Goal: Entertainment & Leisure: Consume media (video, audio)

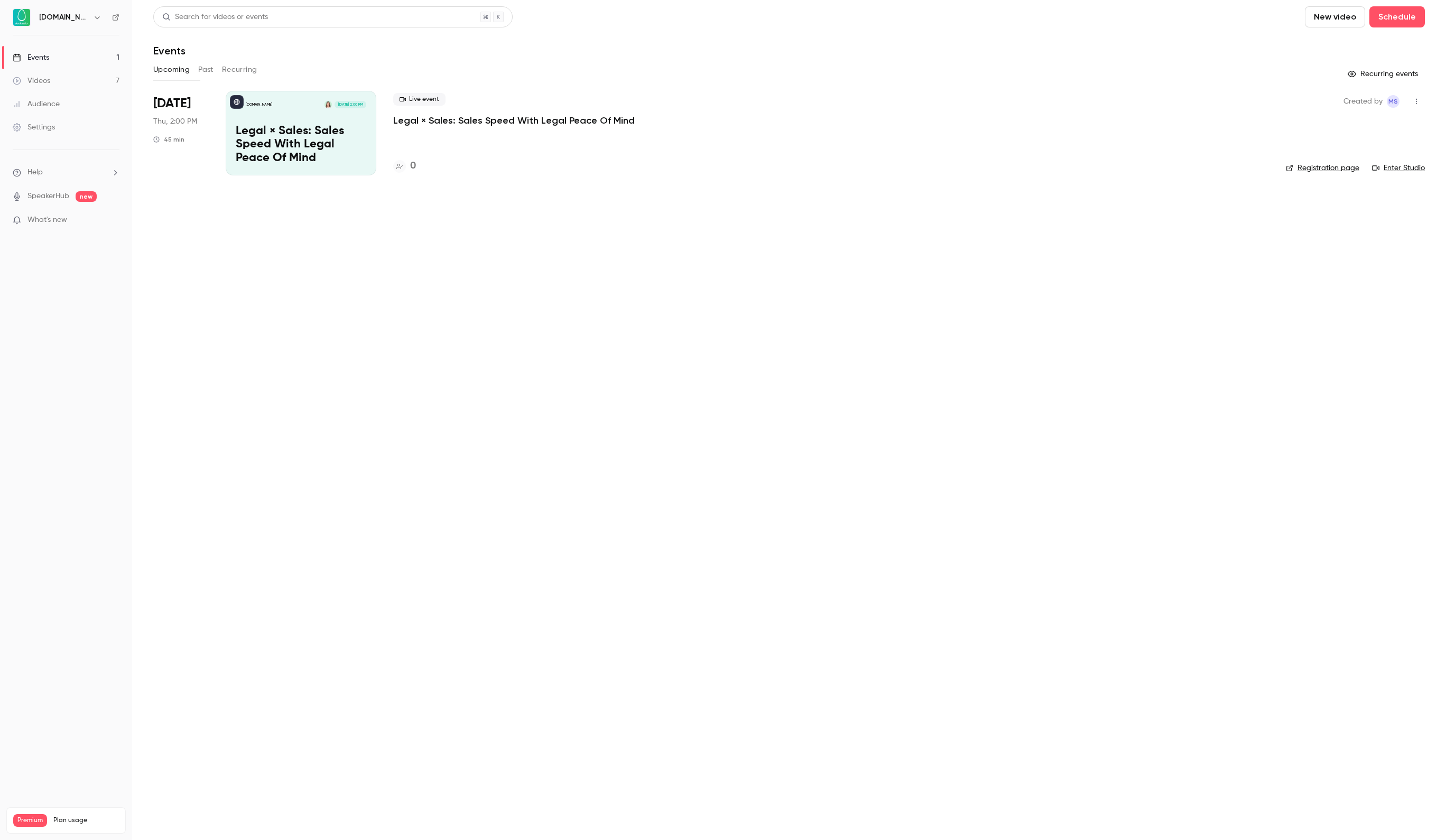
click at [45, 66] on link "Events 1" at bounding box center [66, 58] width 132 height 23
click at [47, 74] on link "Videos 7" at bounding box center [66, 81] width 132 height 23
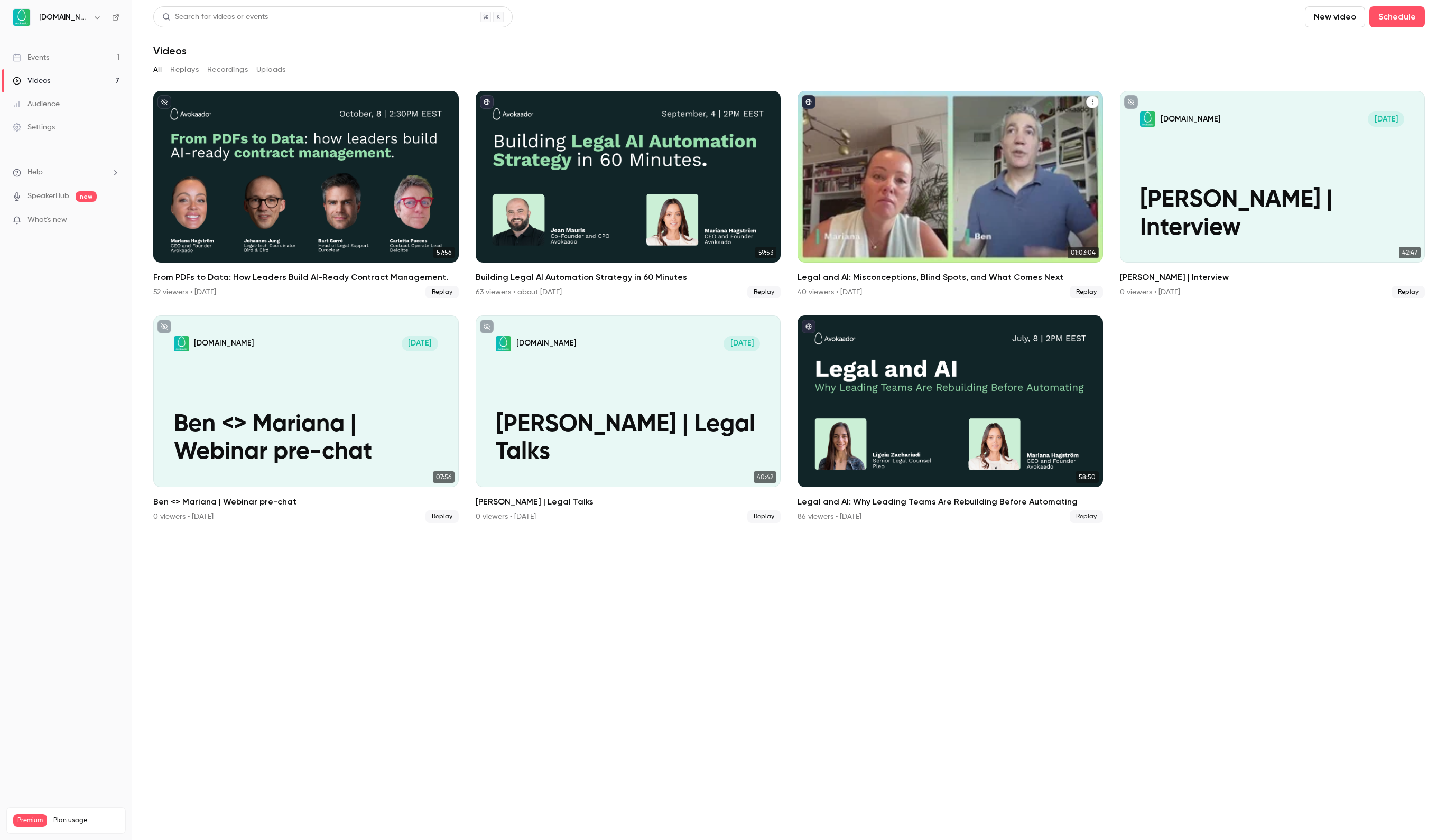
click at [912, 220] on div "Legal and AI: Misconceptions, Blind Spots, and What Comes Next" at bounding box center [950, 176] width 305 height 172
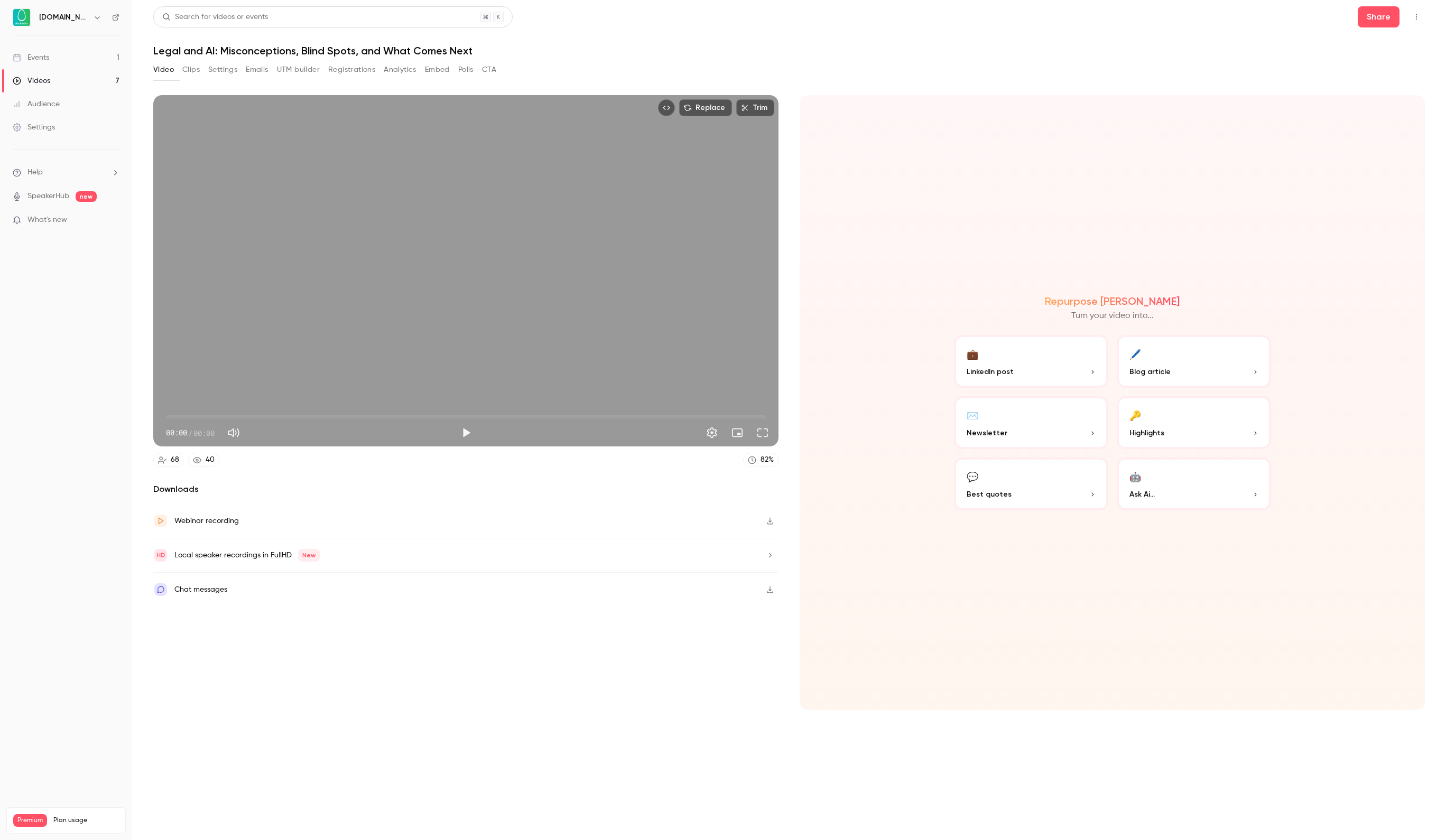
click at [264, 557] on div "Local speaker recordings in FullHD New" at bounding box center [247, 555] width 146 height 12
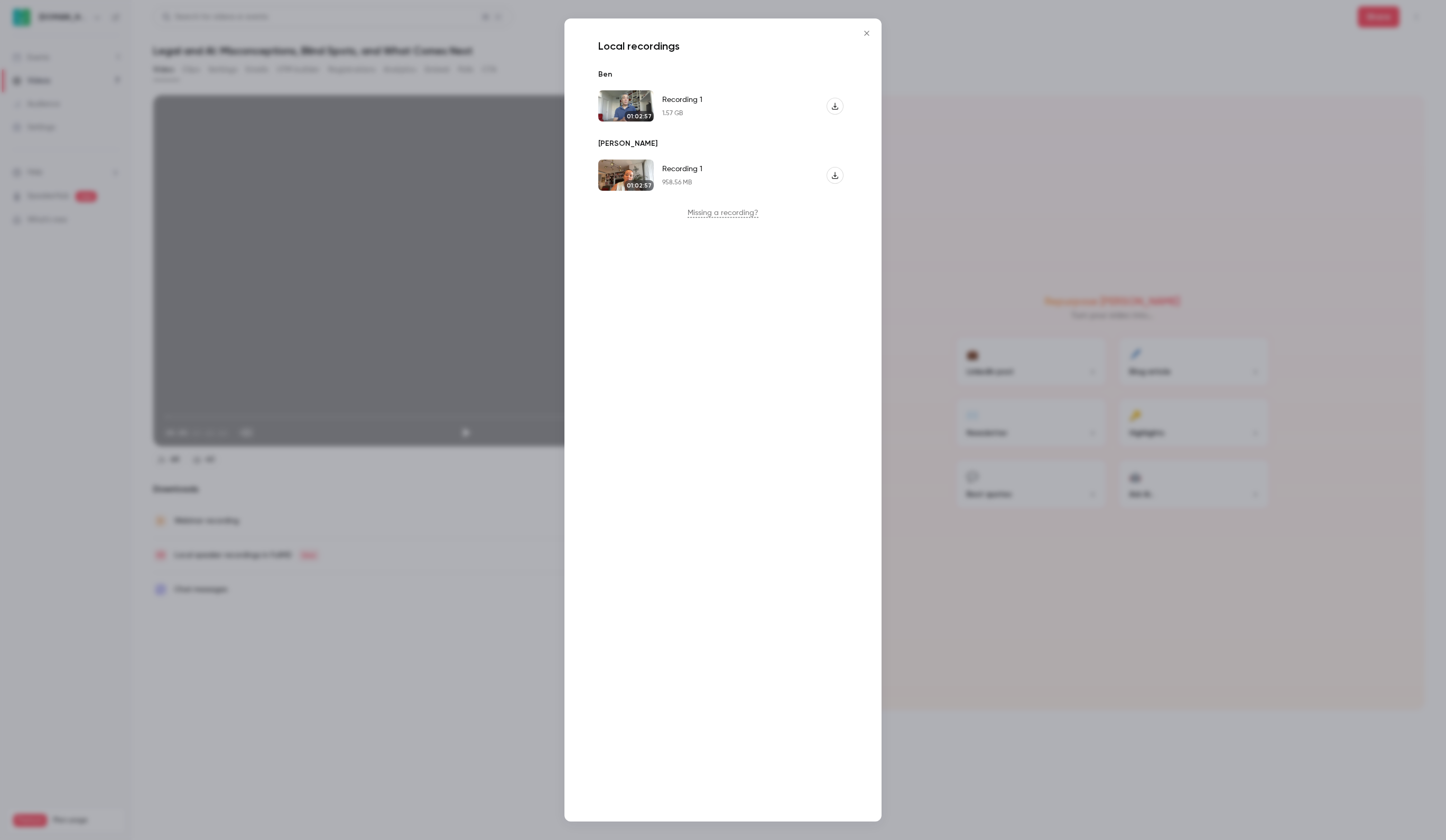
click at [832, 179] on icon "Recording 1" at bounding box center [835, 176] width 7 height 7
